Goal: Contribute content: Contribute content

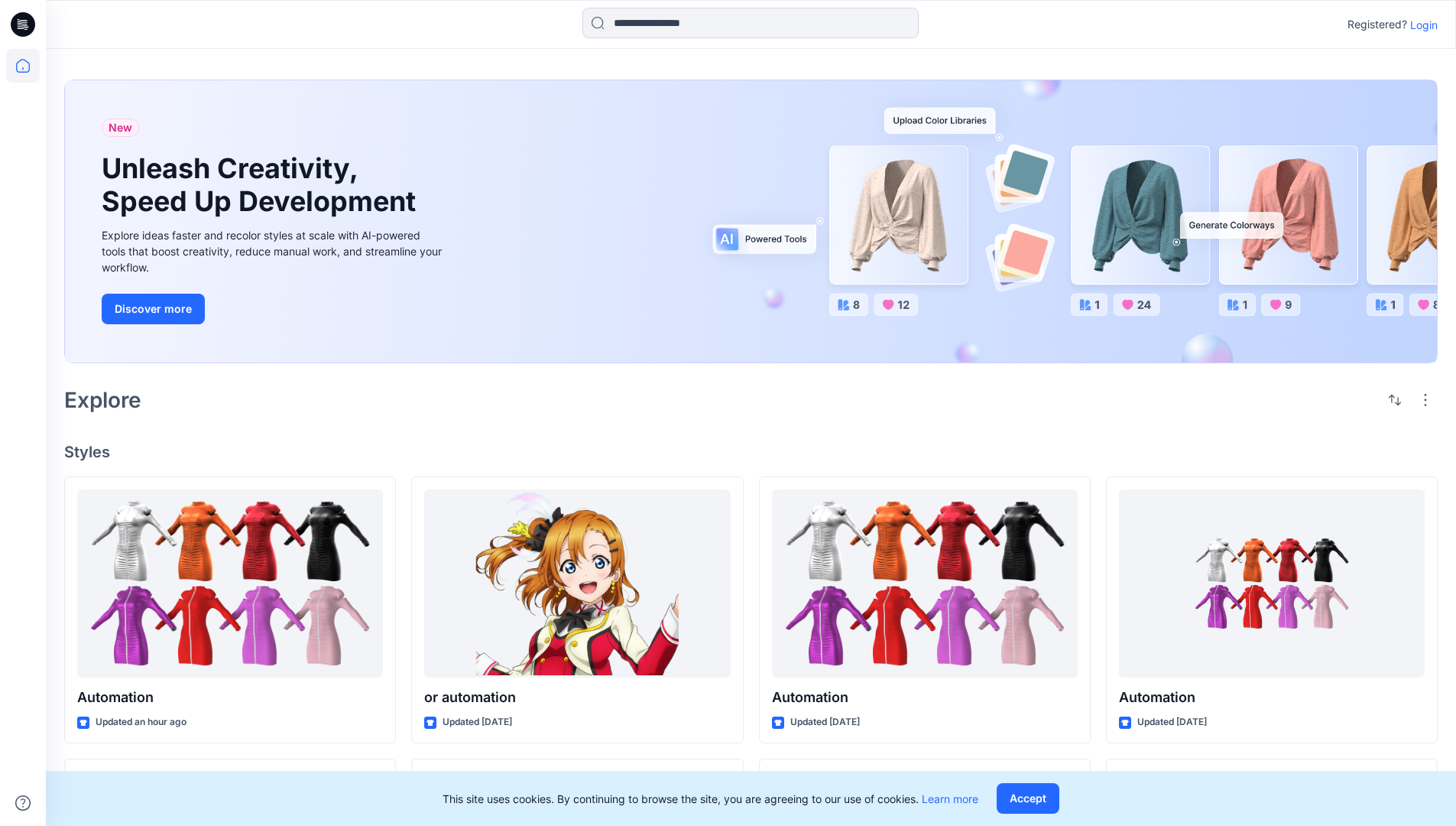
click at [1420, 24] on p "Login" at bounding box center [1424, 25] width 28 height 16
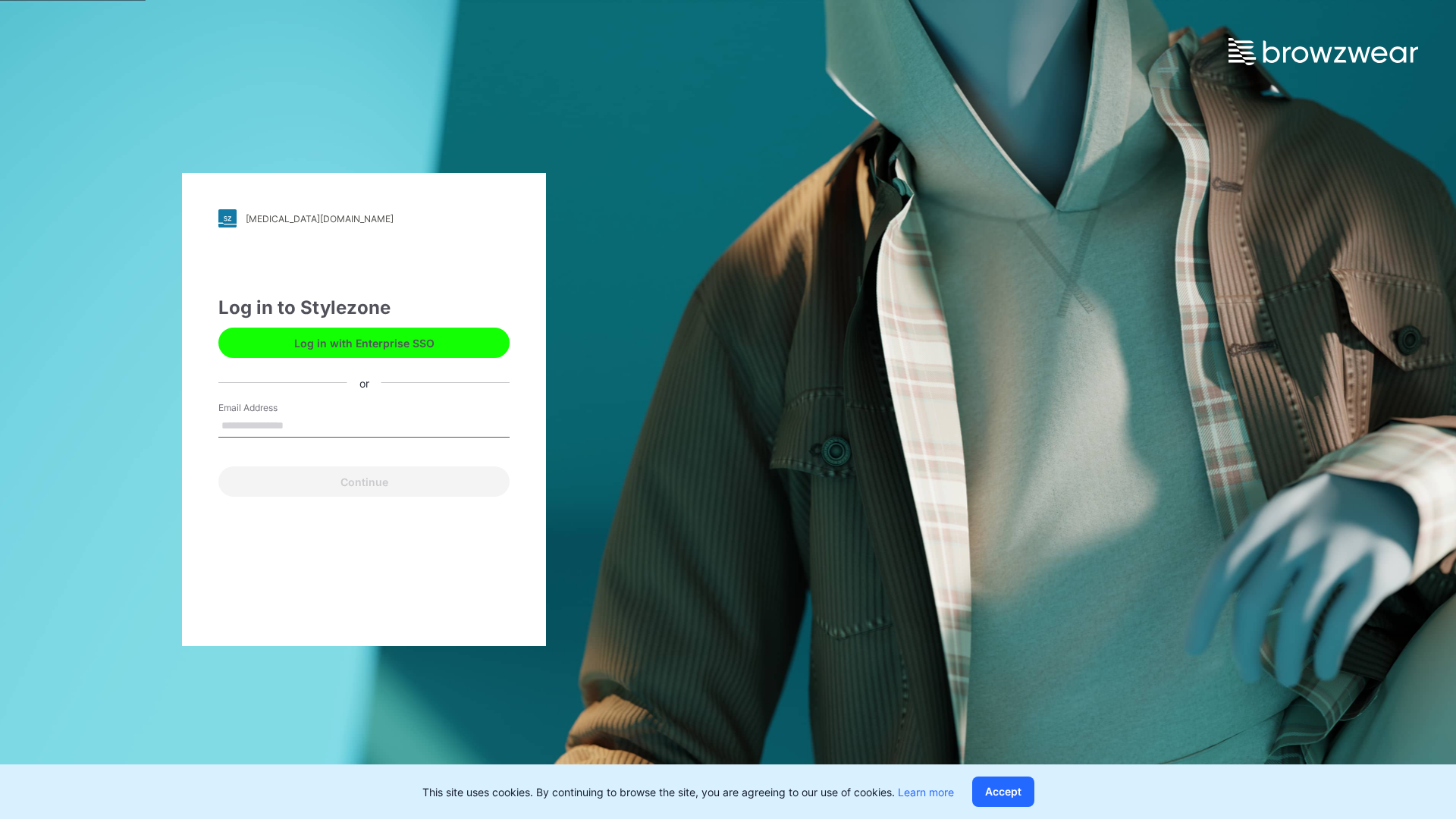
click at [300, 425] on input "Email Address" at bounding box center [364, 426] width 292 height 22
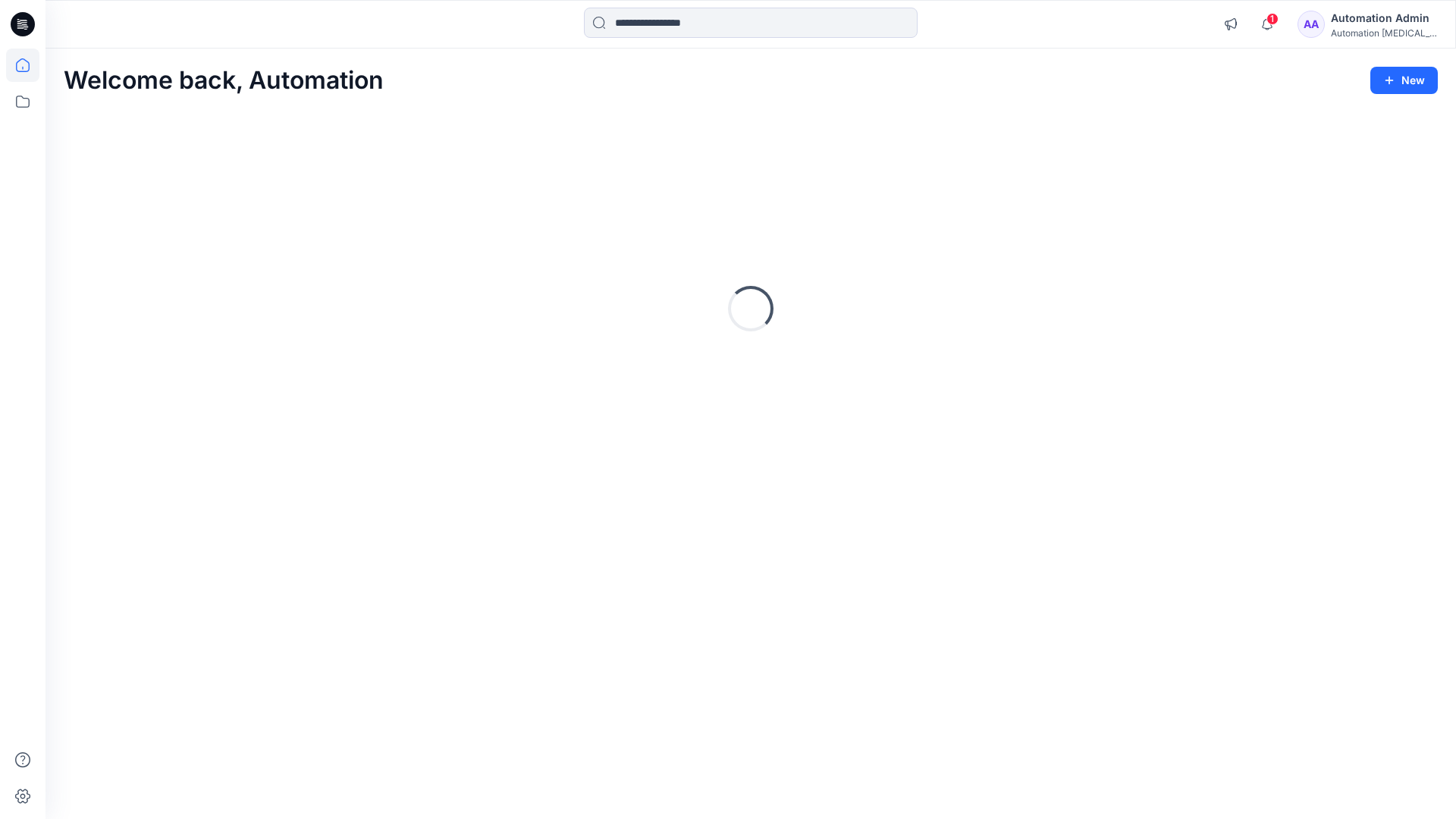
click at [29, 65] on icon at bounding box center [22, 65] width 14 height 14
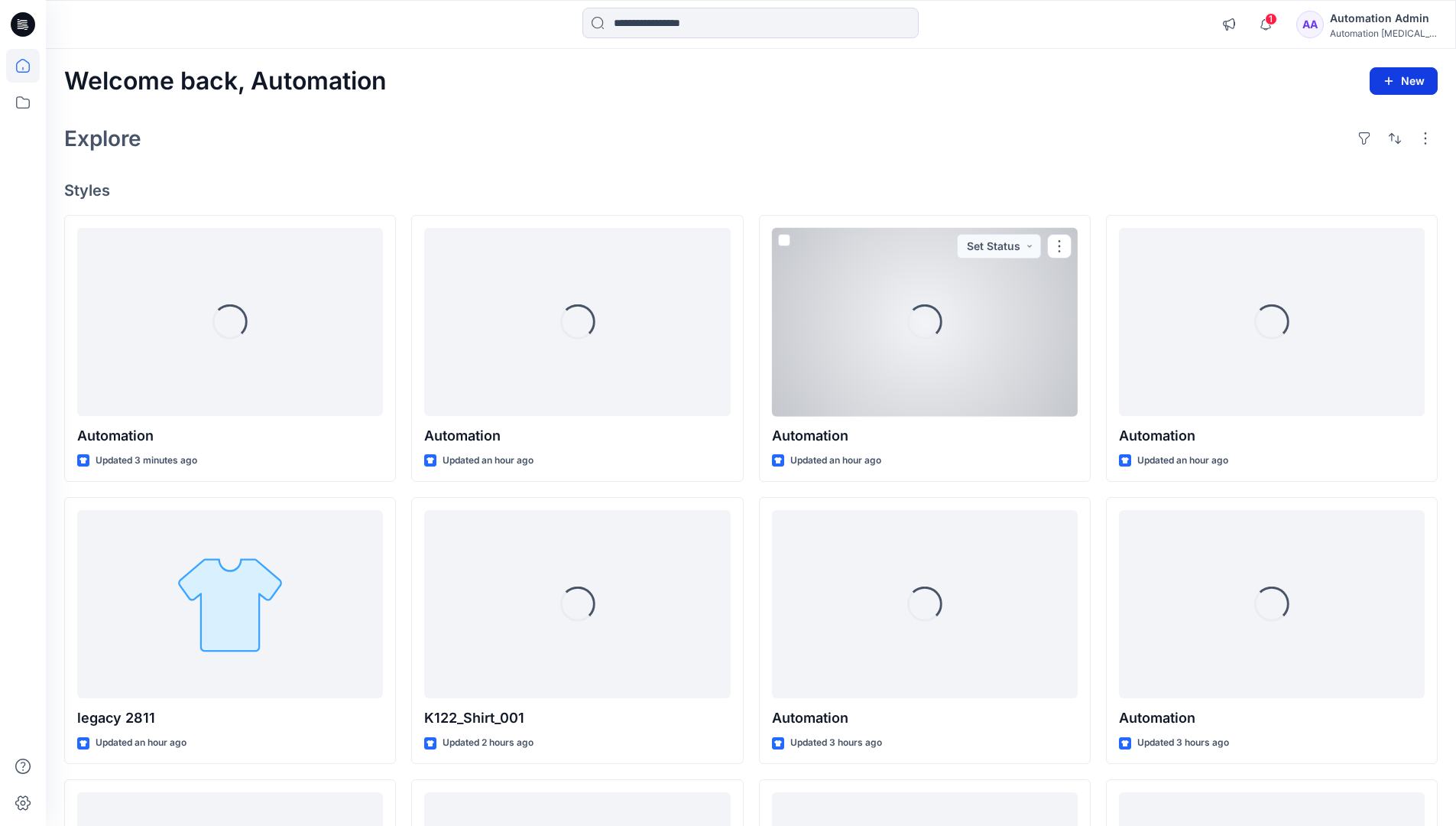
click at [1390, 73] on button "New" at bounding box center [1403, 81] width 68 height 28
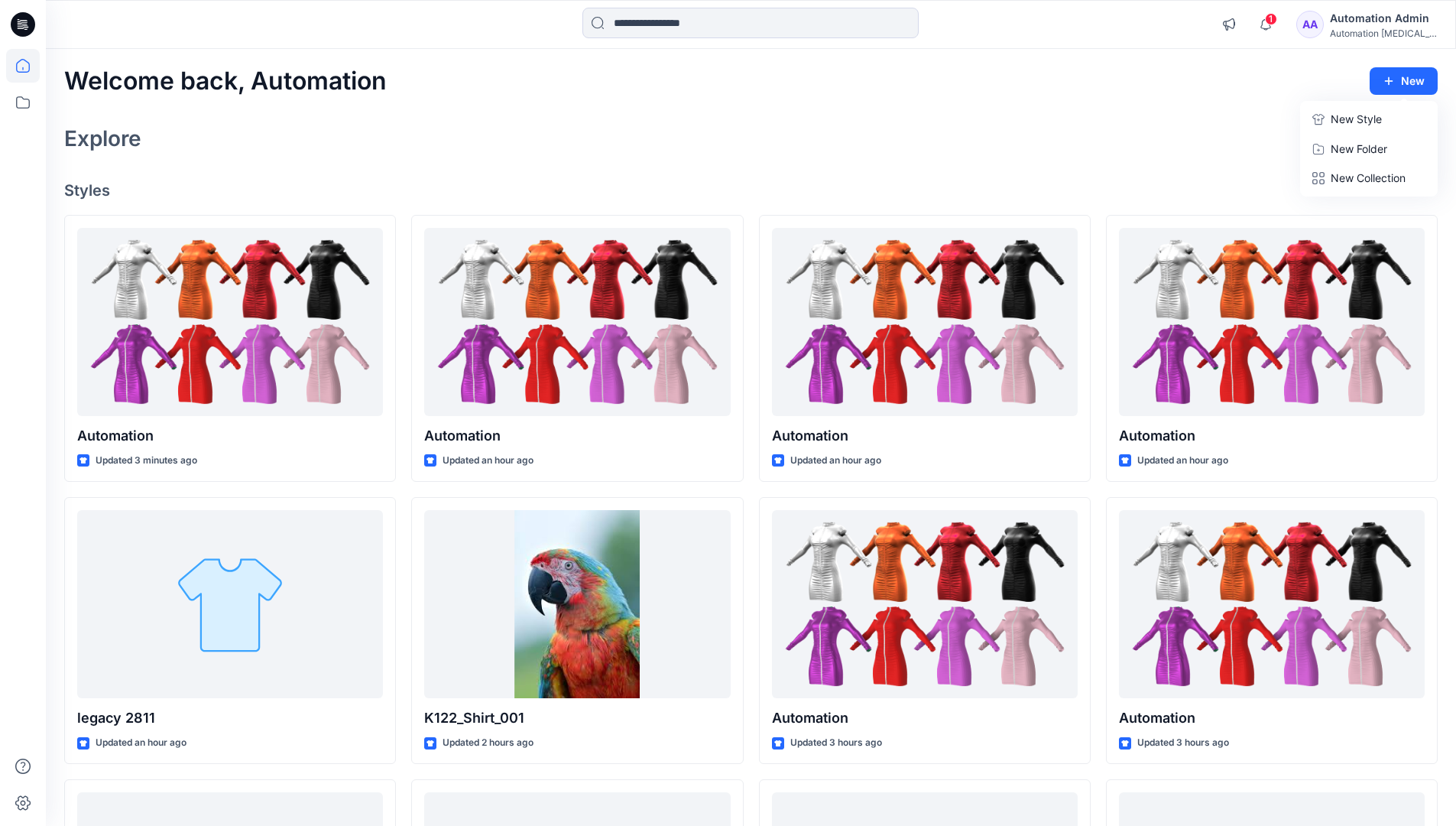
click at [1354, 118] on p "New Style" at bounding box center [1356, 119] width 51 height 19
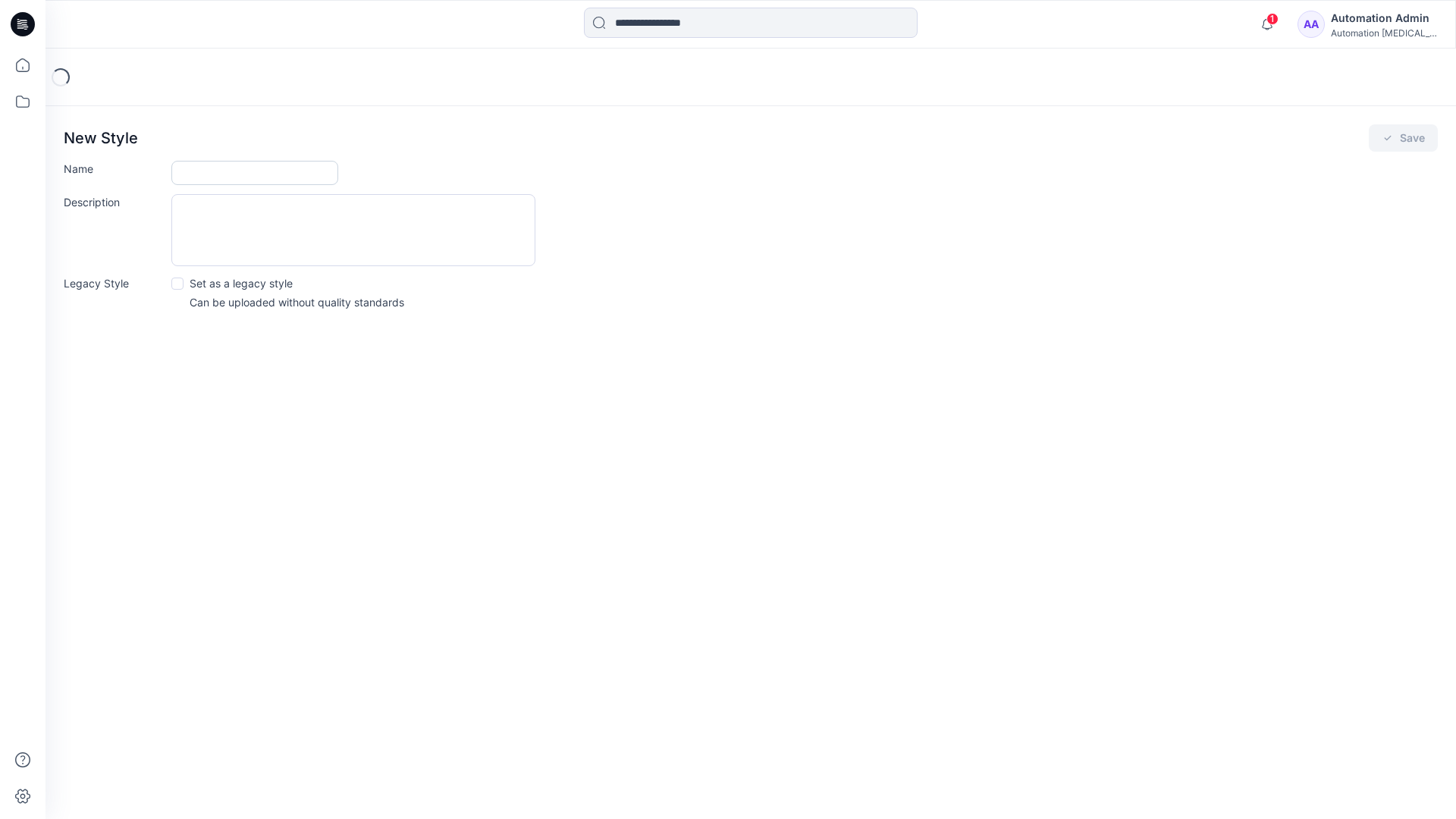
click at [197, 173] on input "Name" at bounding box center [255, 173] width 167 height 24
type input "**********"
click at [1400, 140] on button "Save" at bounding box center [1403, 138] width 69 height 27
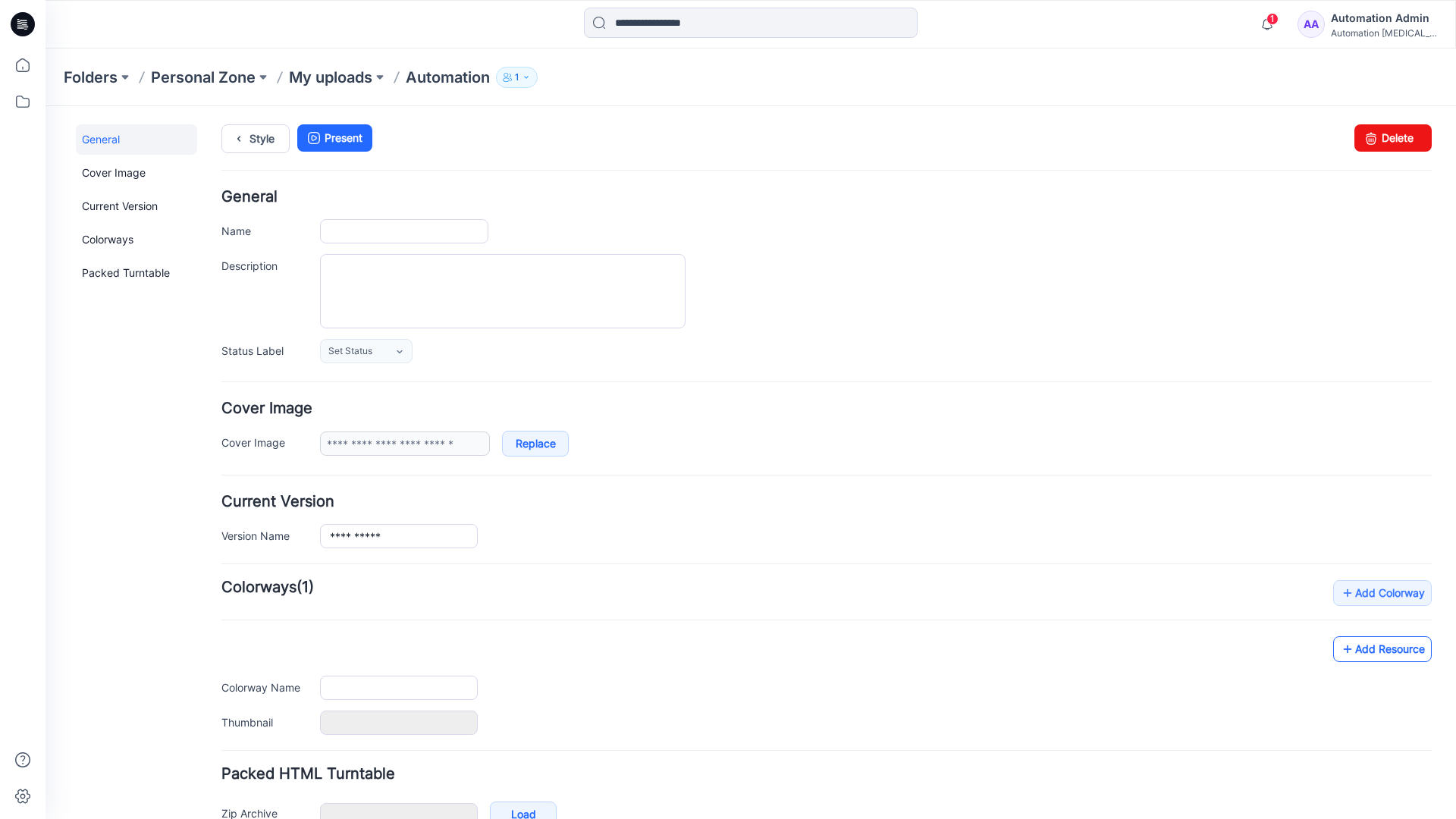
click at [1395, 653] on link "Add Resource" at bounding box center [1382, 649] width 99 height 26
type input "**********"
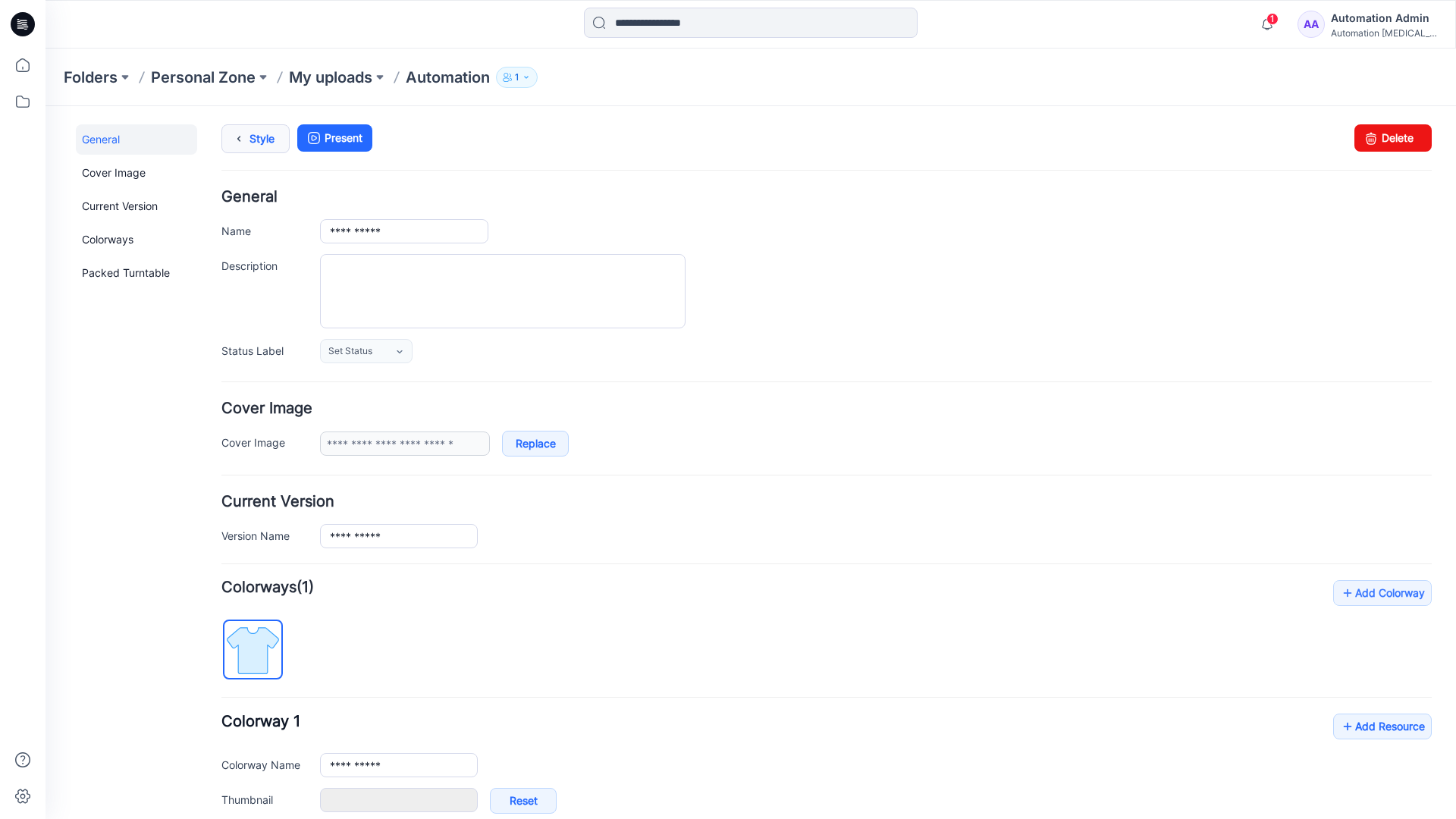
click at [257, 136] on link "Style" at bounding box center [255, 139] width 68 height 29
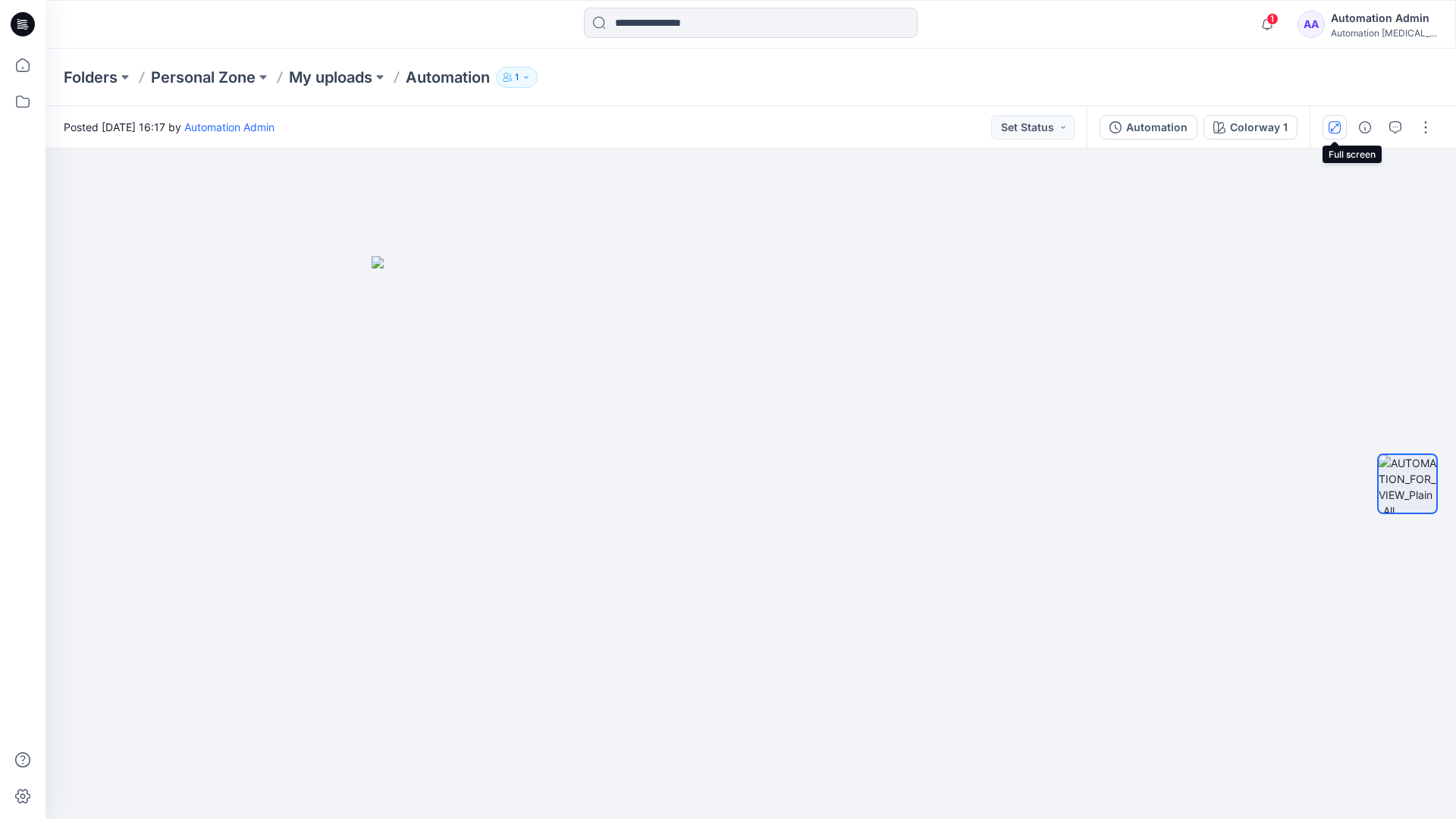
click at [1337, 124] on icon "button" at bounding box center [1334, 126] width 7 height 7
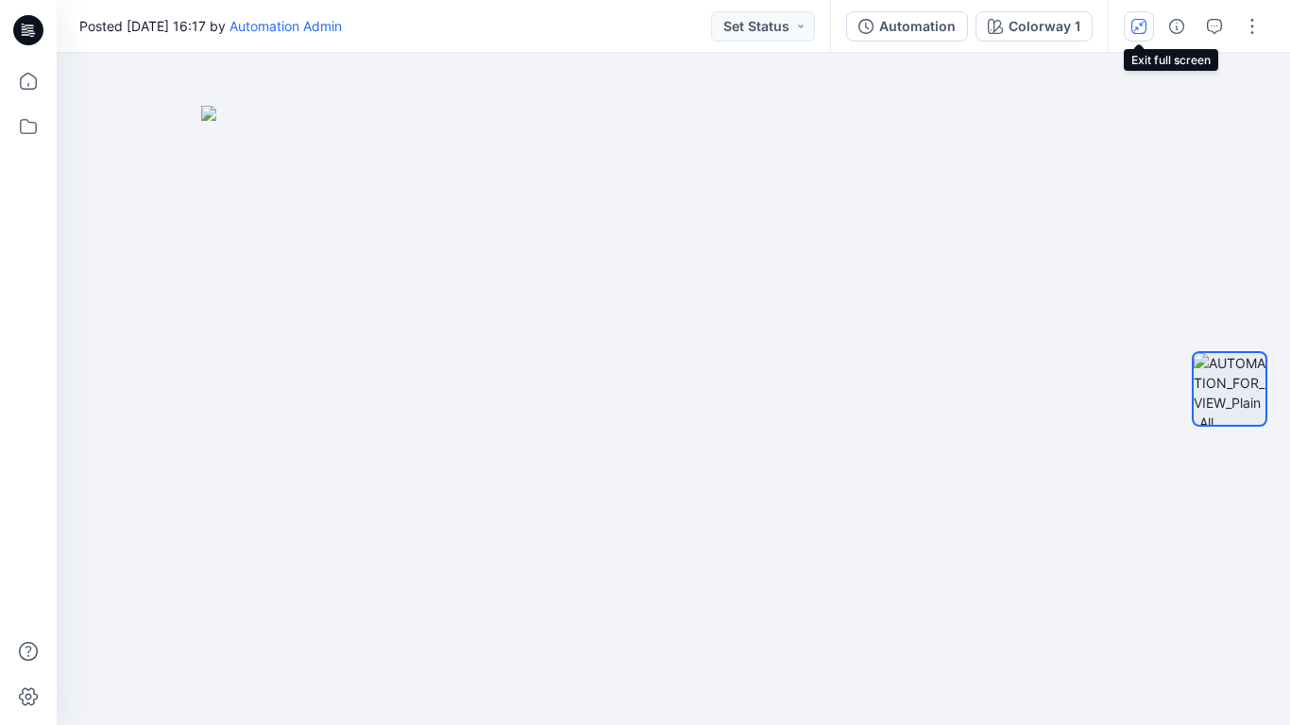
click at [1136, 33] on button "button" at bounding box center [1139, 26] width 30 height 30
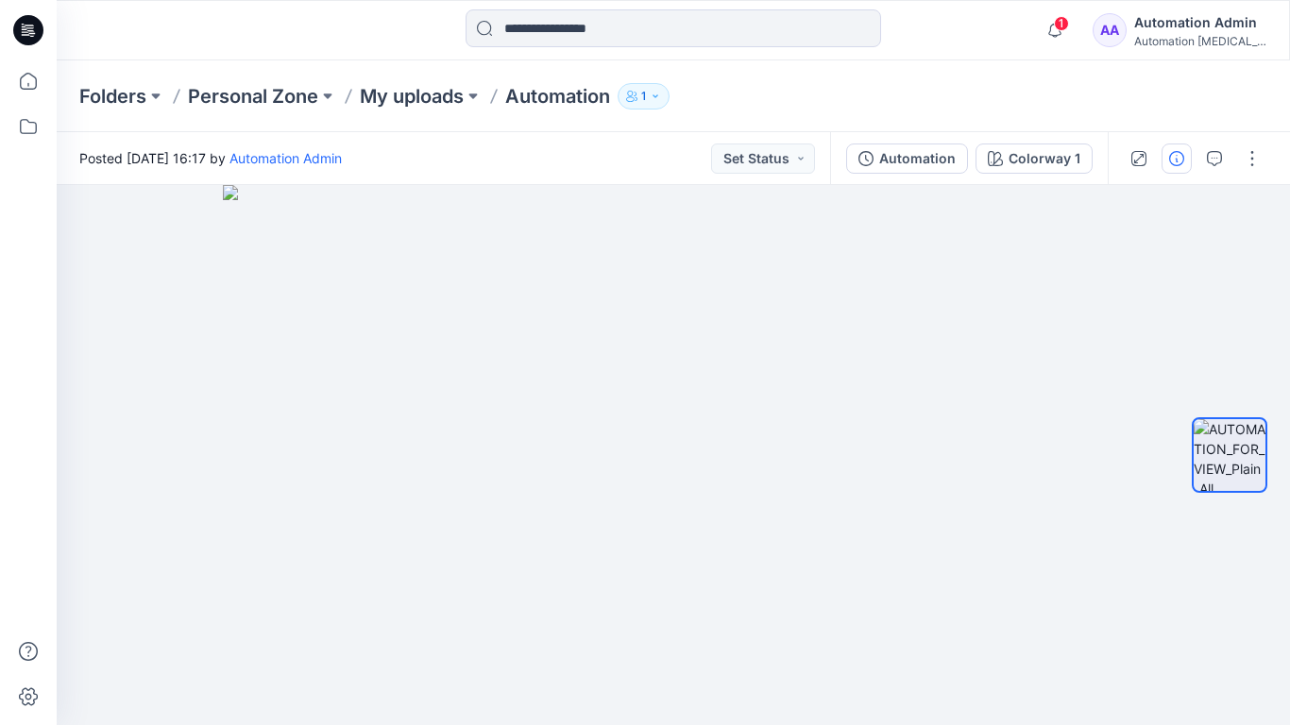
click at [1173, 159] on icon "button" at bounding box center [1176, 158] width 15 height 15
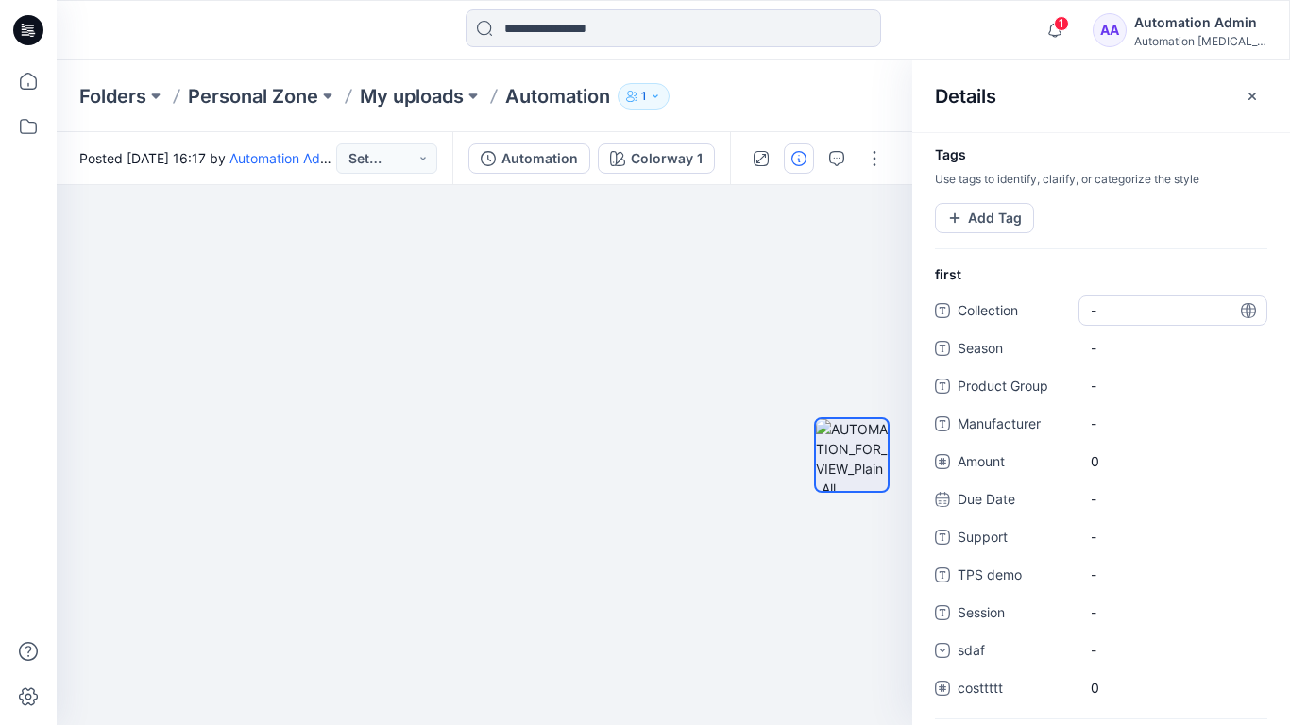
click at [1111, 306] on span "-" at bounding box center [1173, 310] width 164 height 20
type textarea "**********"
click at [857, 312] on div at bounding box center [852, 455] width 76 height 309
click at [1149, 315] on span "dsfdsfsdfsdfsd" at bounding box center [1173, 310] width 164 height 20
type textarea "*"
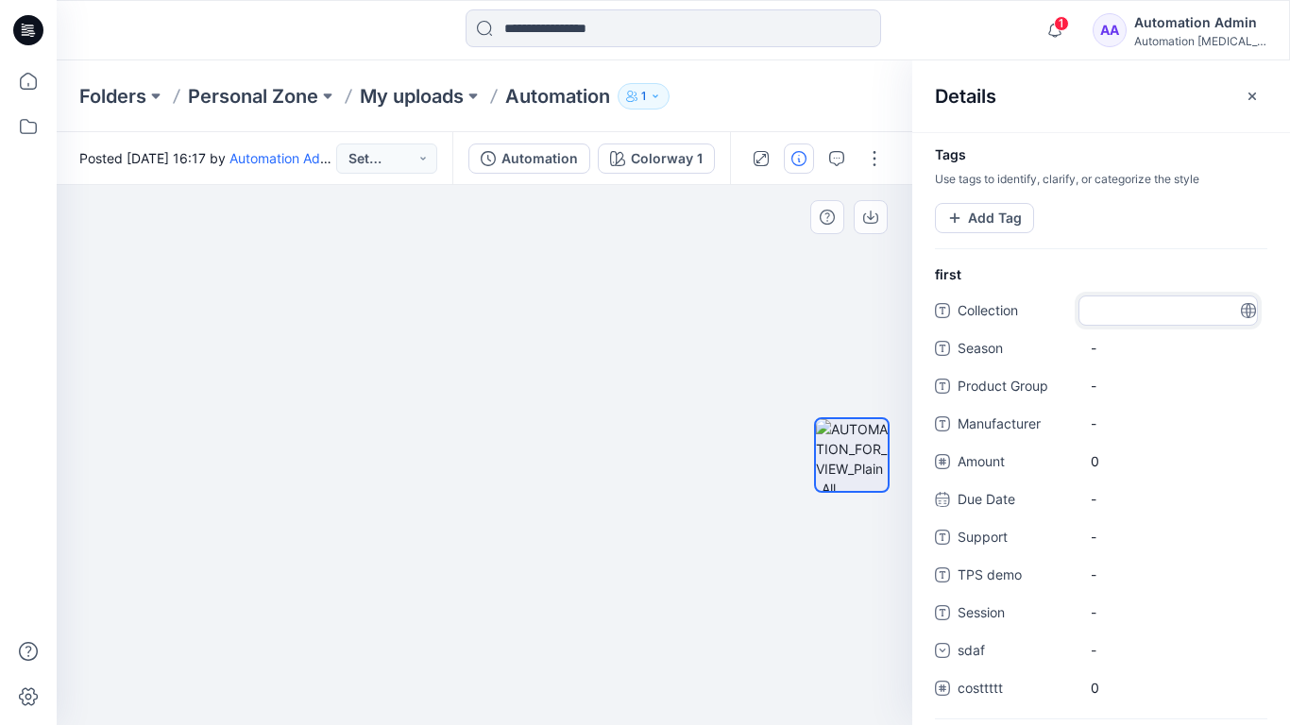
click at [806, 301] on div at bounding box center [851, 455] width 121 height 309
click at [986, 224] on button "Add Tag" at bounding box center [984, 218] width 99 height 30
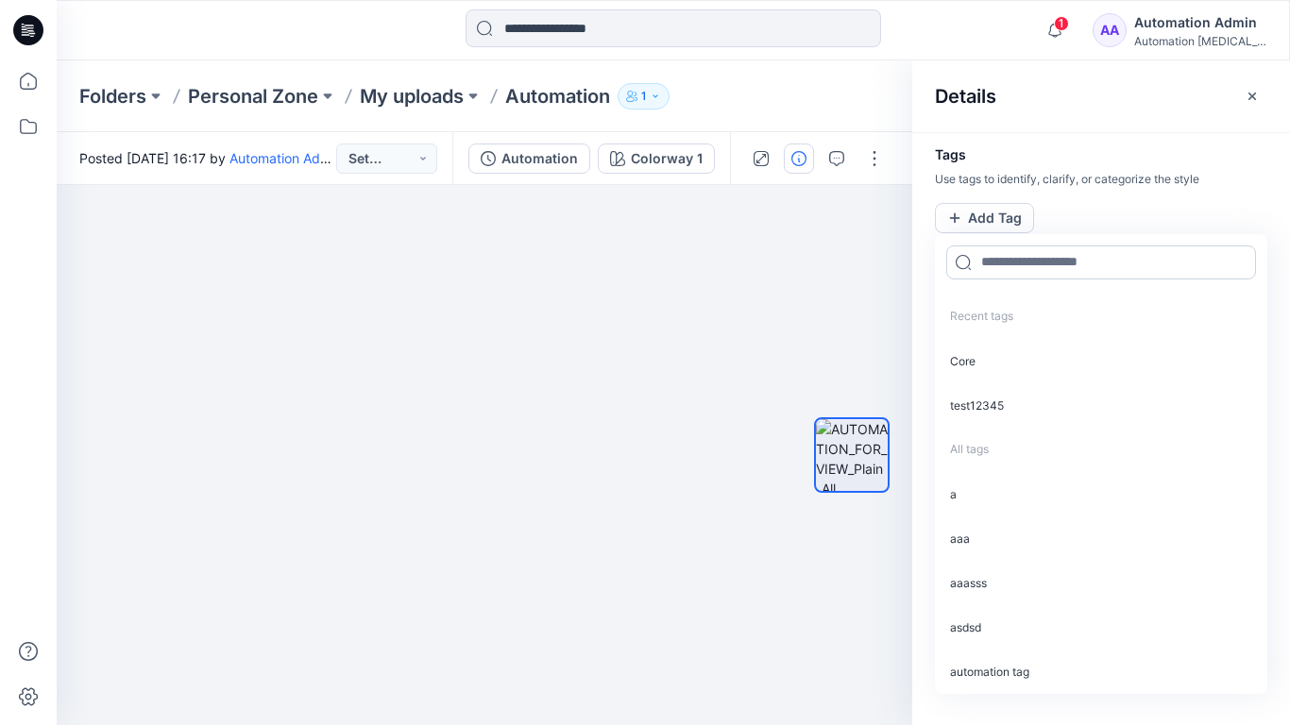
click at [1011, 270] on input at bounding box center [1101, 263] width 310 height 34
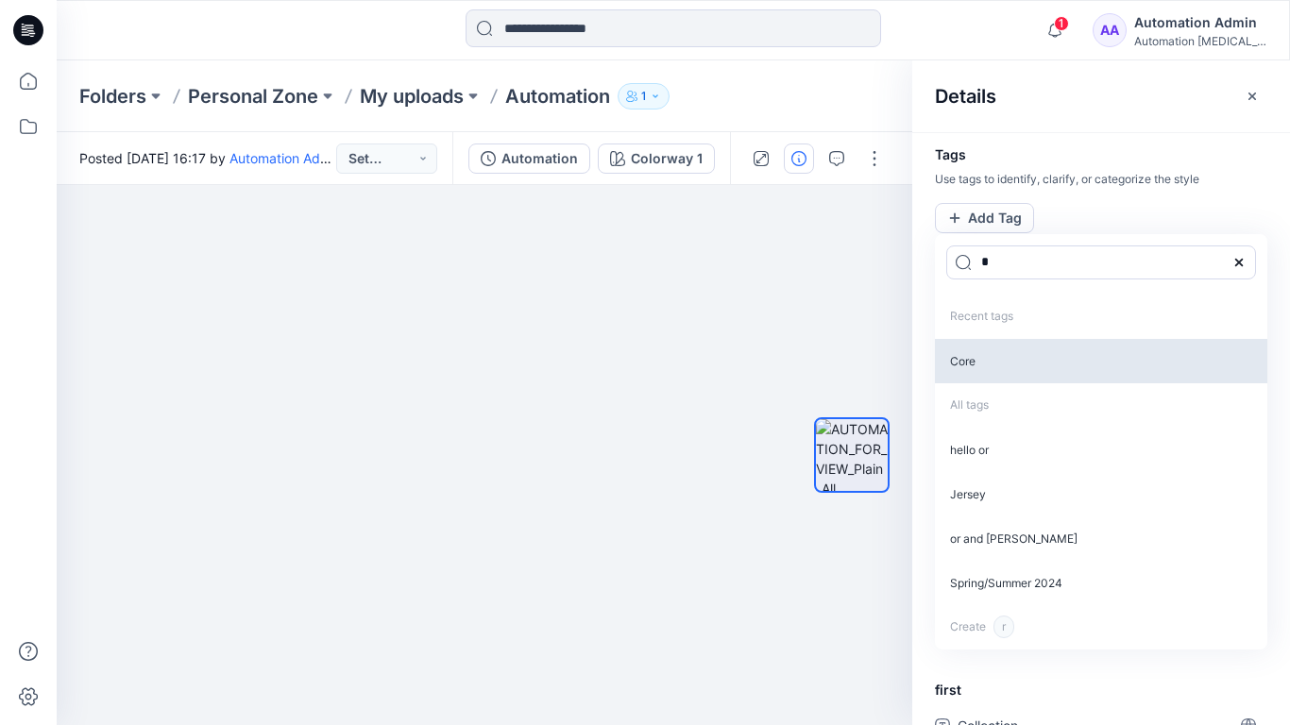
type input "*"
click at [980, 365] on p "Core" at bounding box center [1101, 361] width 332 height 44
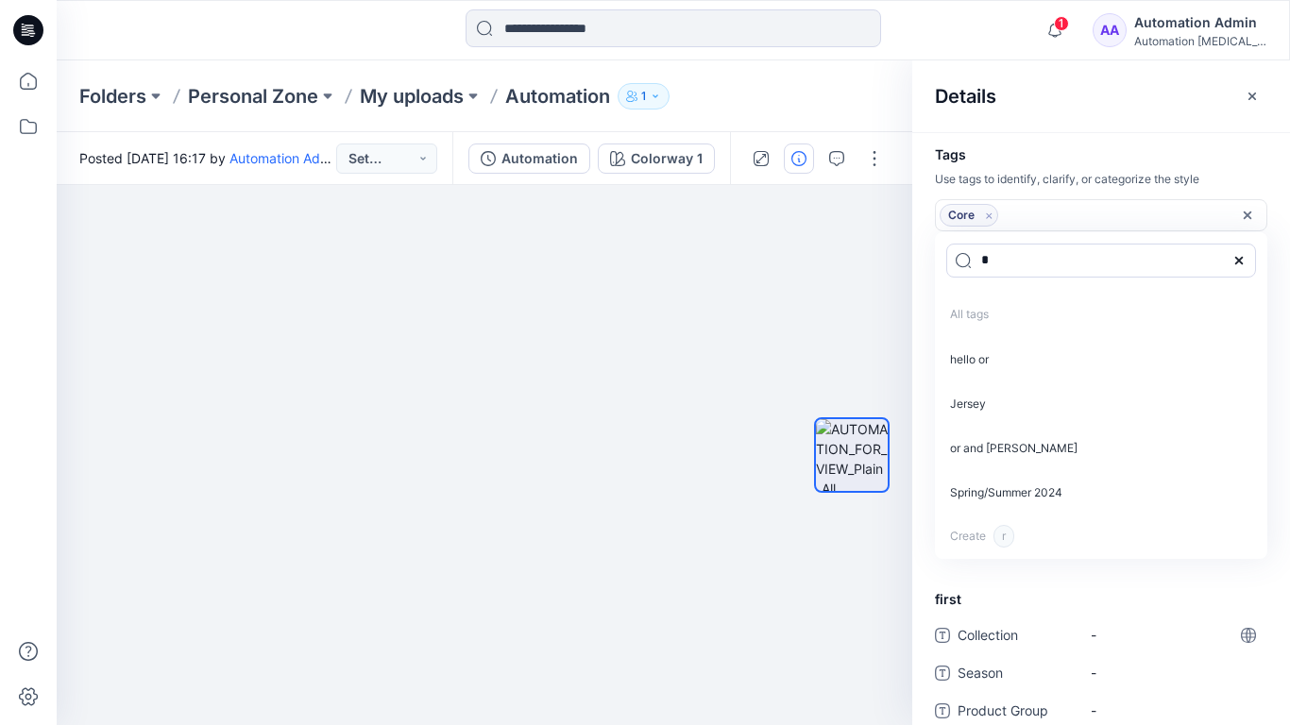
click at [989, 218] on icon "Remove tag" at bounding box center [989, 216] width 16 height 16
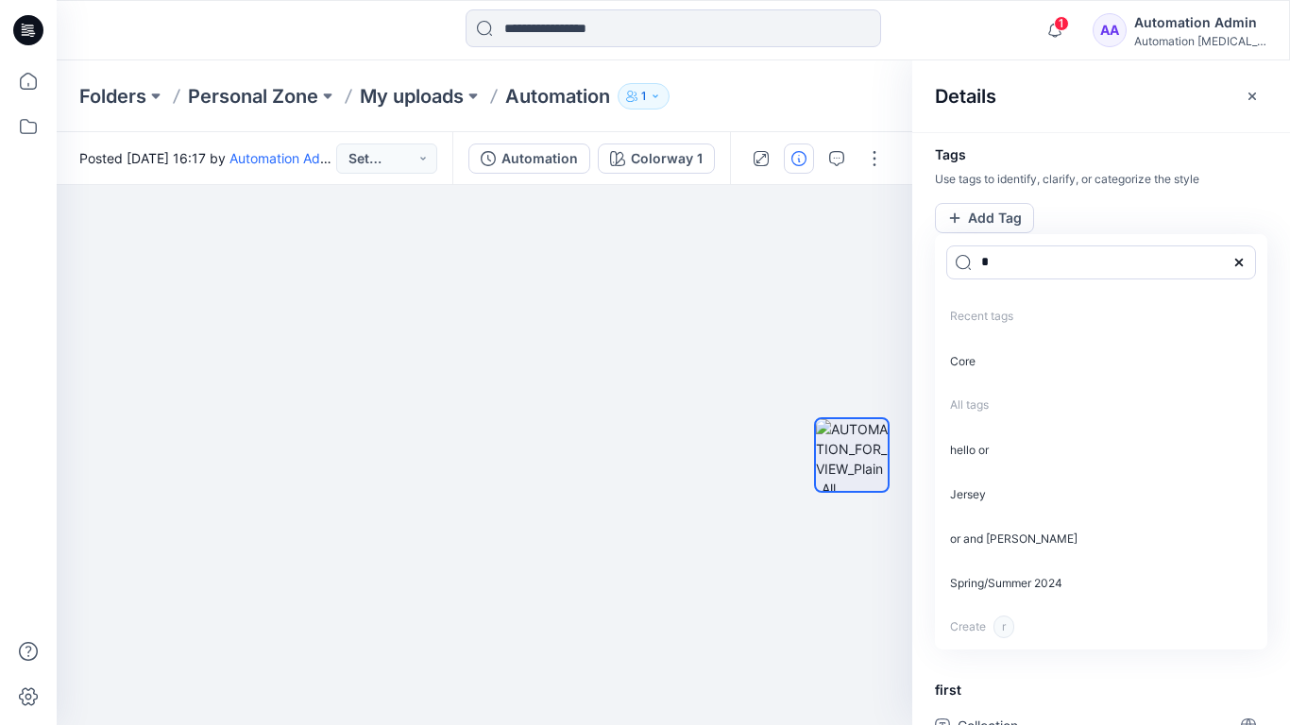
click at [1244, 261] on icon at bounding box center [1238, 262] width 15 height 15
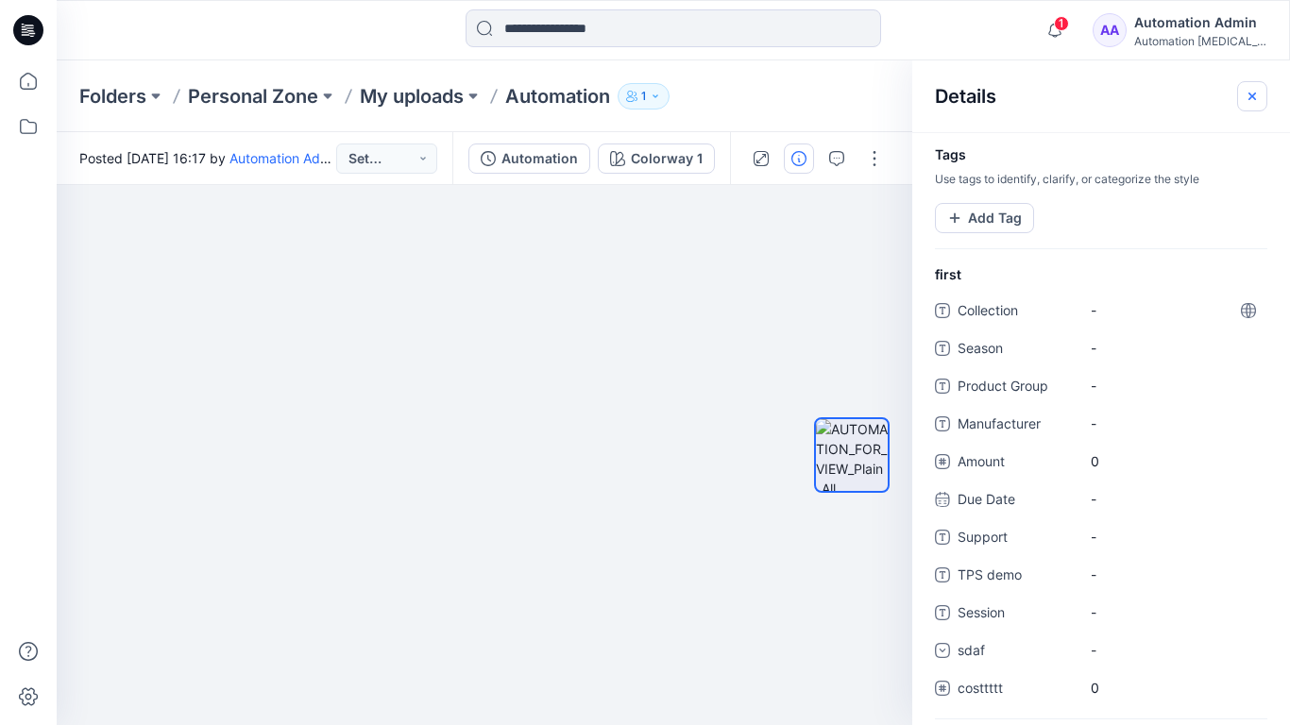
click at [1245, 99] on icon "button" at bounding box center [1252, 96] width 15 height 15
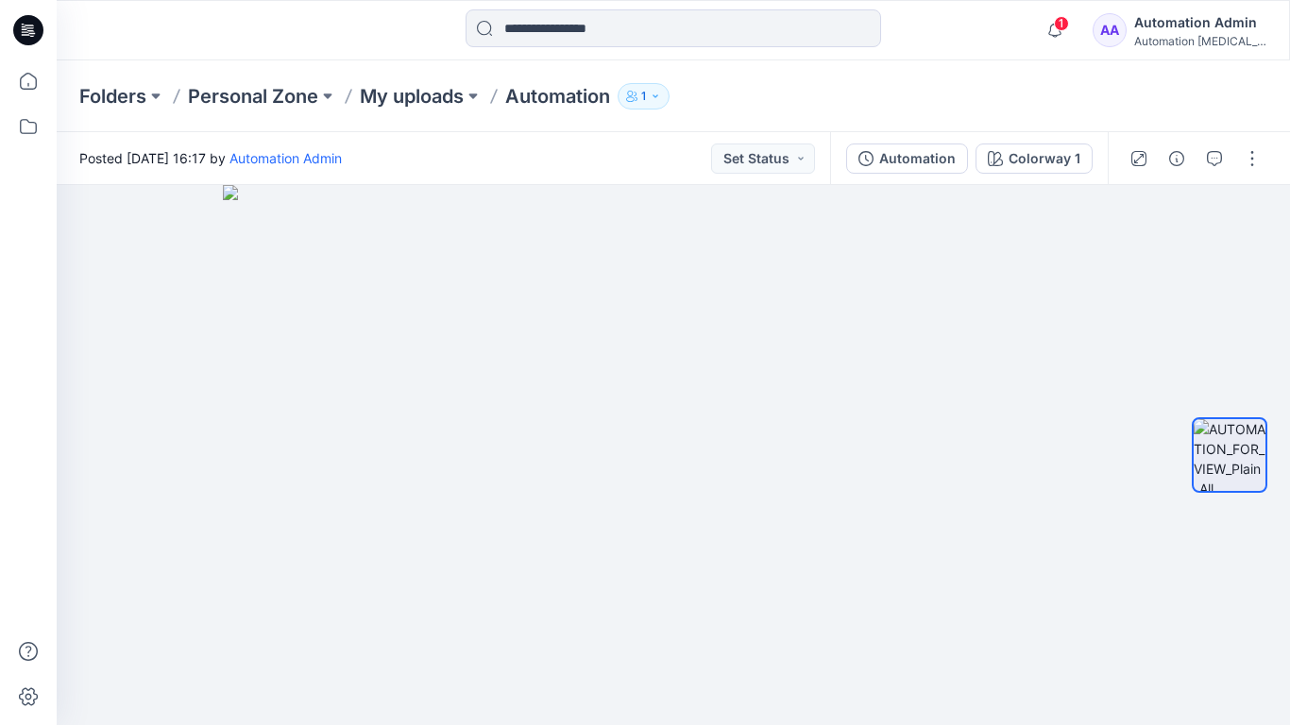
click at [1166, 20] on div "Automation Admin" at bounding box center [1200, 22] width 132 height 23
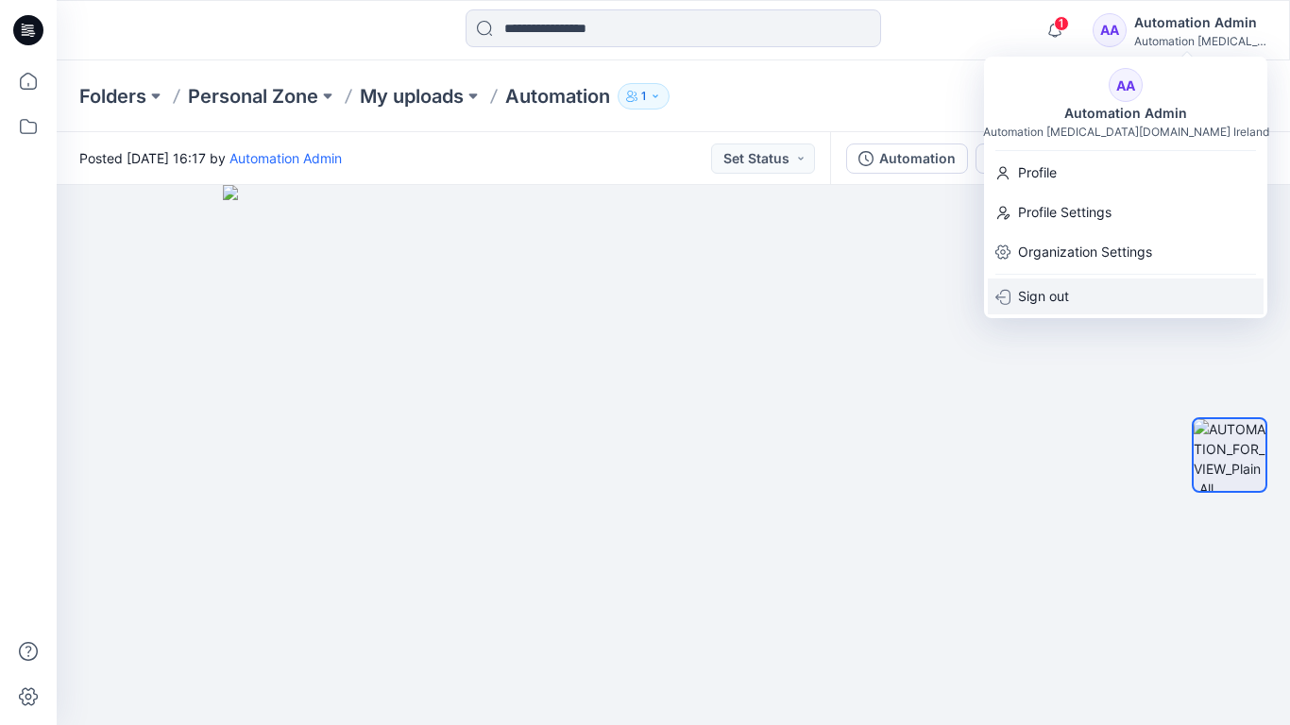
click at [1049, 287] on p "Sign out" at bounding box center [1043, 297] width 51 height 36
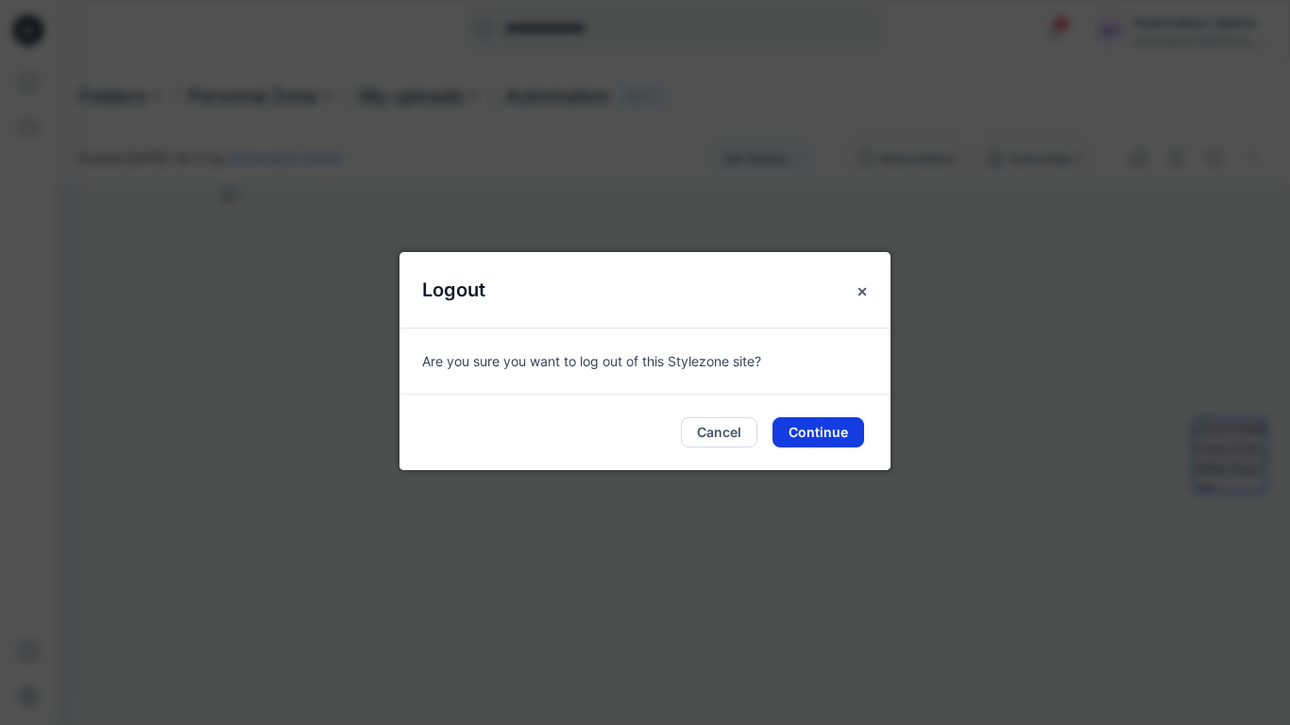
click at [815, 423] on button "Continue" at bounding box center [818, 432] width 92 height 30
